Goal: Transaction & Acquisition: Purchase product/service

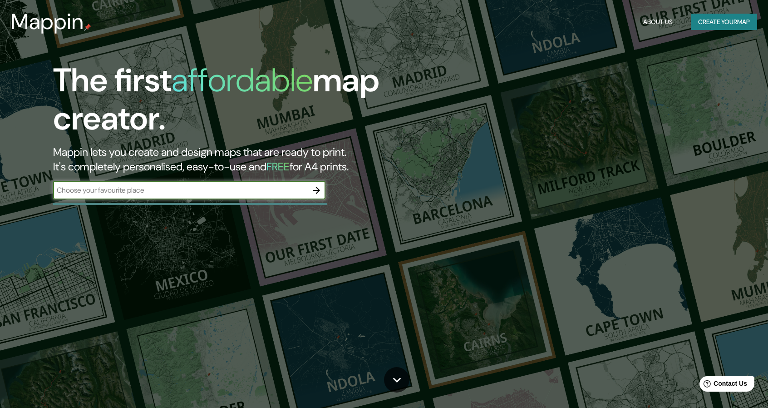
click at [194, 190] on input "text" at bounding box center [180, 190] width 254 height 10
type input "CONSTITUCION"
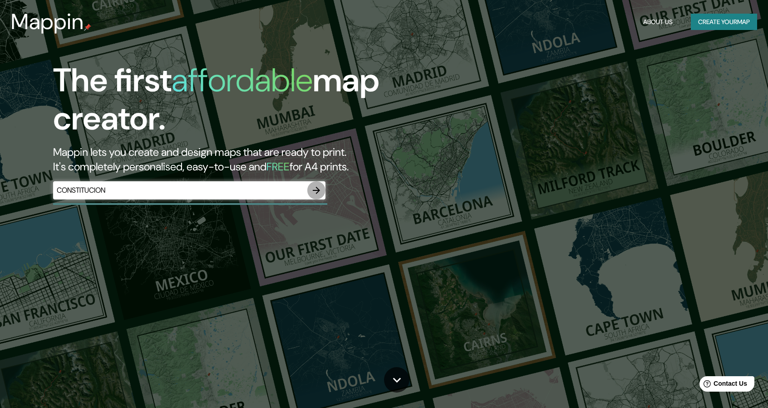
click at [316, 190] on icon "button" at bounding box center [316, 190] width 7 height 7
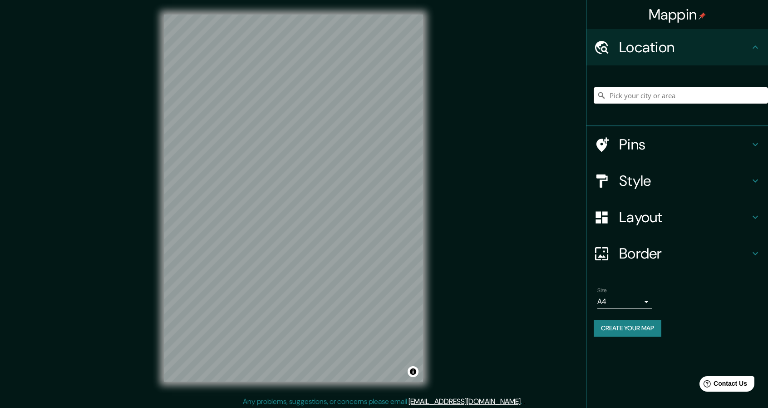
click at [661, 89] on input "Pick your city or area" at bounding box center [681, 95] width 174 height 16
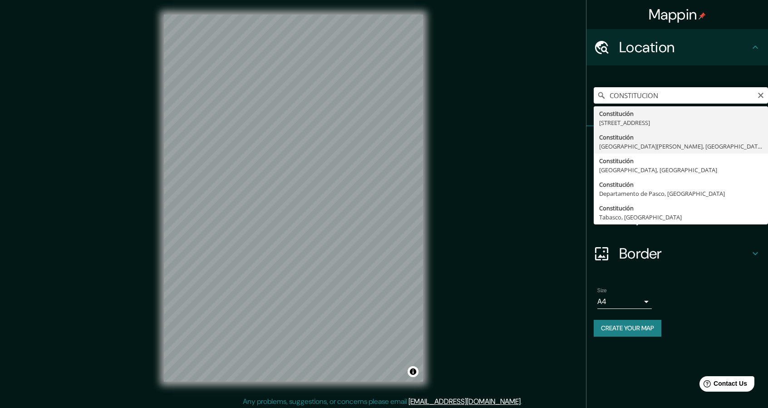
type input "[GEOGRAPHIC_DATA], [GEOGRAPHIC_DATA][PERSON_NAME], [GEOGRAPHIC_DATA]"
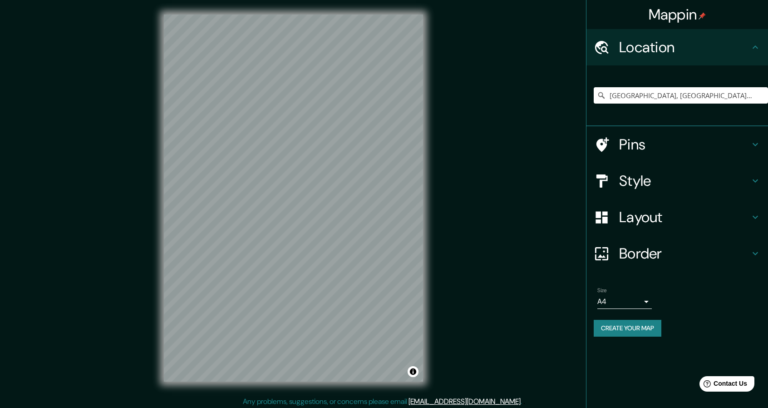
click at [659, 181] on h4 "Style" at bounding box center [684, 181] width 131 height 18
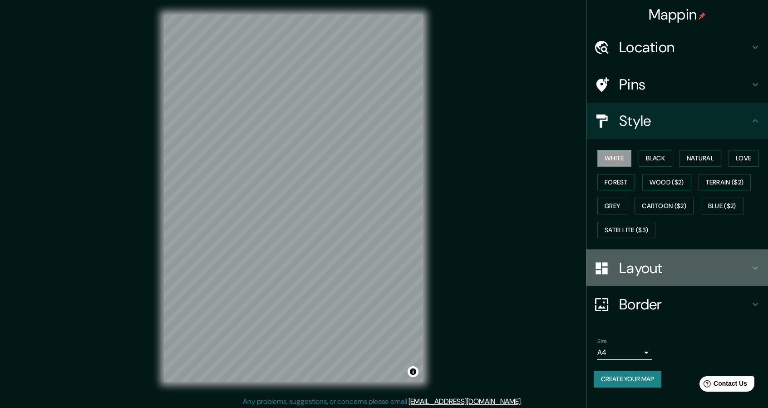
click at [643, 263] on h4 "Layout" at bounding box center [684, 268] width 131 height 18
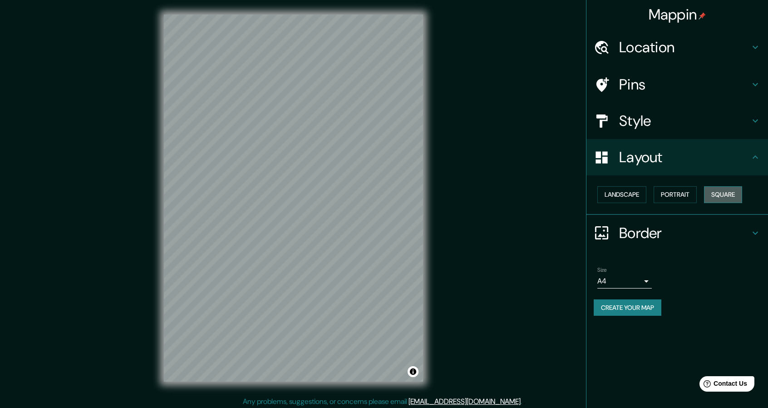
click at [724, 193] on button "Square" at bounding box center [723, 194] width 38 height 17
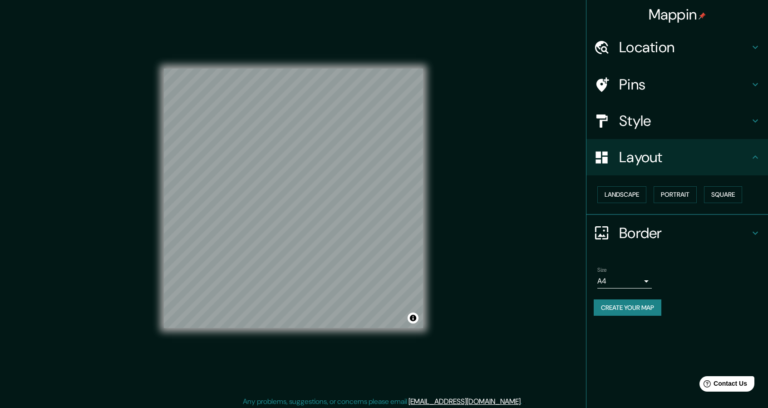
click at [649, 128] on h4 "Style" at bounding box center [684, 121] width 131 height 18
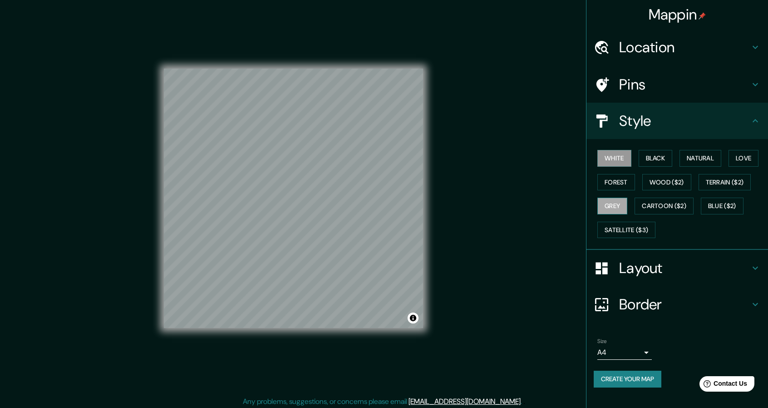
click at [617, 203] on button "Grey" at bounding box center [612, 205] width 30 height 17
click at [532, 212] on div "Mappin Location [GEOGRAPHIC_DATA], [GEOGRAPHIC_DATA][PERSON_NAME], [GEOGRAPHIC_…" at bounding box center [384, 205] width 768 height 410
click at [643, 380] on button "Create your map" at bounding box center [628, 378] width 68 height 17
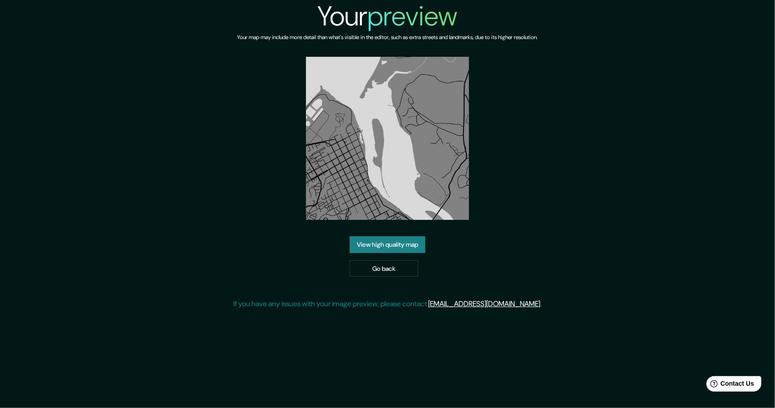
click at [400, 236] on link "View high quality map" at bounding box center [388, 244] width 76 height 17
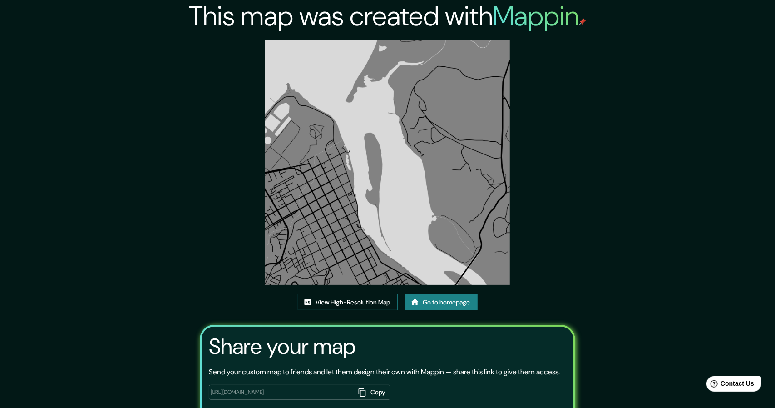
click at [350, 294] on link "View High-Resolution Map" at bounding box center [348, 302] width 100 height 17
click at [387, 294] on link "View High-Resolution Map" at bounding box center [348, 302] width 100 height 17
click at [384, 294] on link "View High-Resolution Map" at bounding box center [348, 302] width 100 height 17
click at [320, 294] on link "View High-Resolution Map" at bounding box center [348, 302] width 100 height 17
click at [330, 294] on link "View High-Resolution Map" at bounding box center [348, 302] width 100 height 17
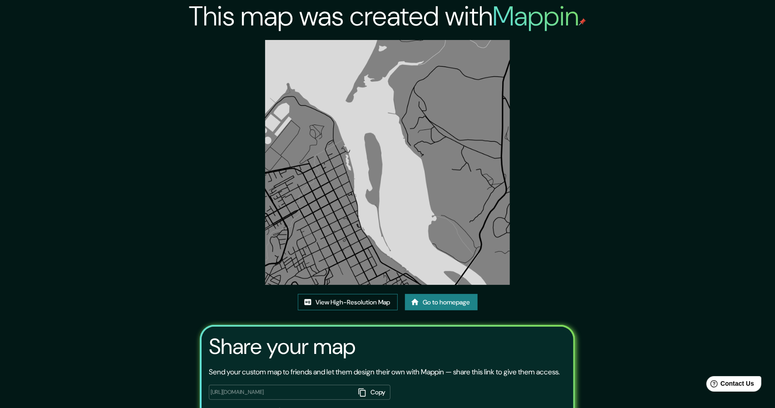
click at [347, 294] on link "View High-Resolution Map" at bounding box center [348, 302] width 100 height 17
click at [368, 43] on img at bounding box center [387, 162] width 245 height 245
click at [382, 40] on img at bounding box center [387, 162] width 245 height 245
click at [380, 294] on link "View High-Resolution Map" at bounding box center [348, 302] width 100 height 17
click at [442, 294] on link "Go to homepage" at bounding box center [441, 302] width 73 height 17
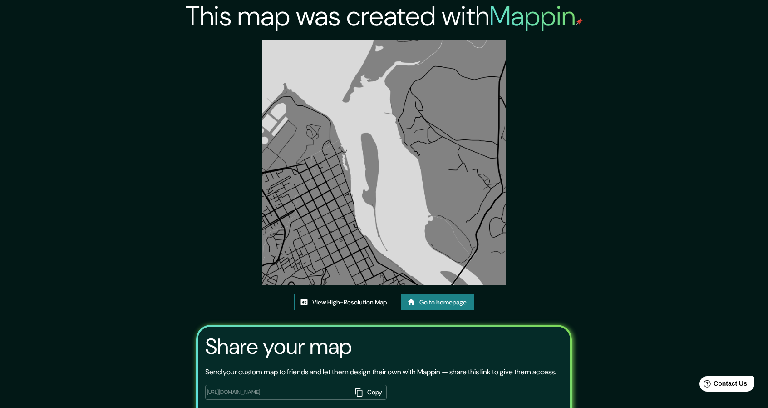
click at [359, 302] on link "View High-Resolution Map" at bounding box center [344, 302] width 100 height 17
click at [731, 108] on div "This map was created with Mappin View High-Resolution Map Go to homepage Share …" at bounding box center [384, 230] width 768 height 461
